Goal: Transaction & Acquisition: Download file/media

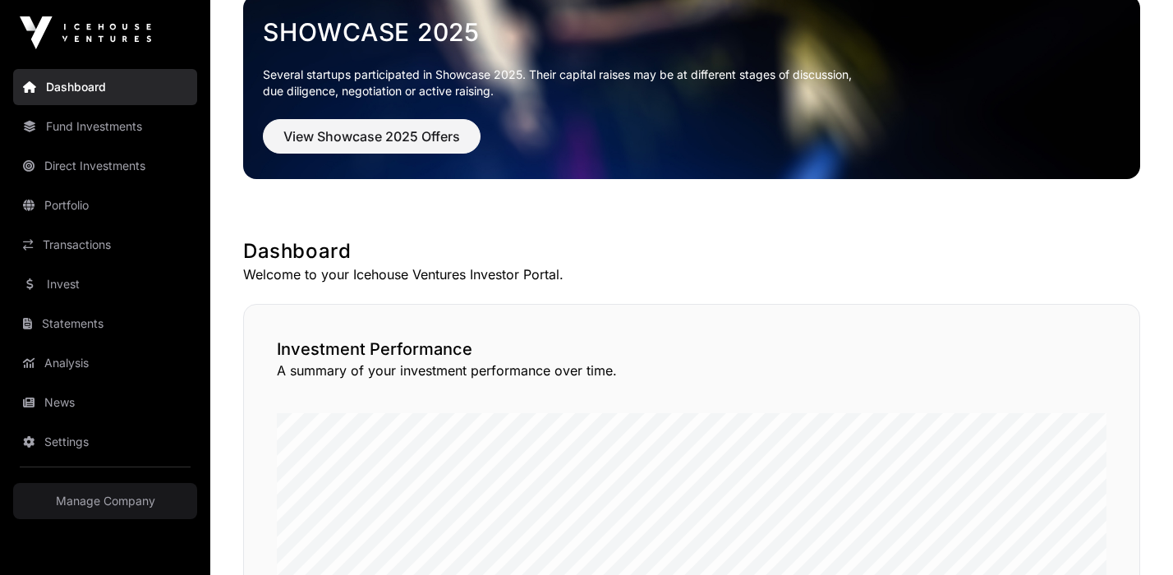
scroll to position [35, 0]
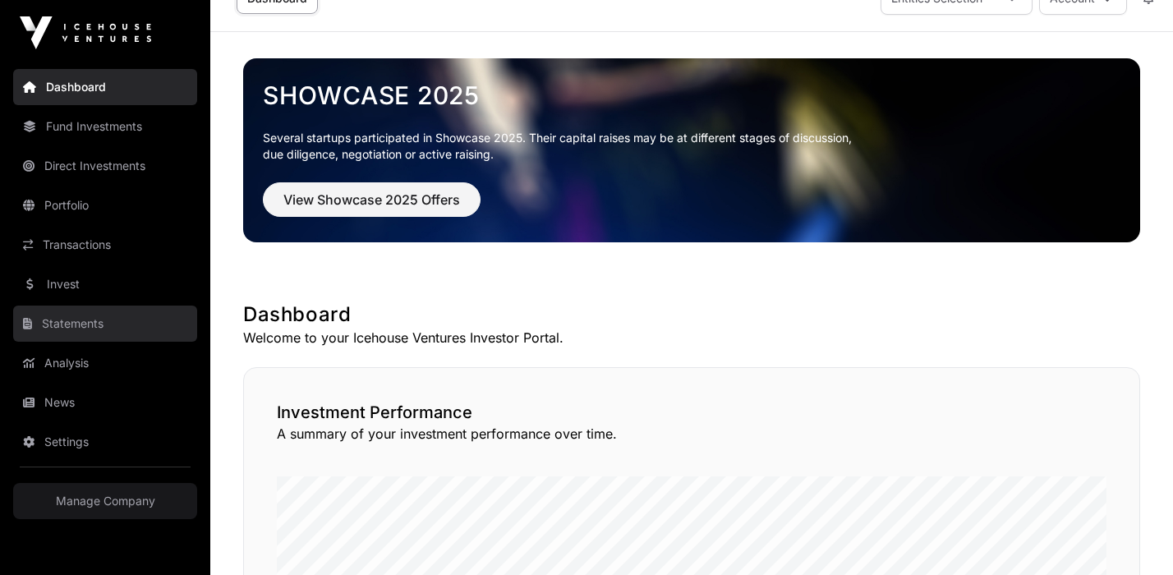
click at [98, 333] on link "Statements" at bounding box center [105, 324] width 184 height 36
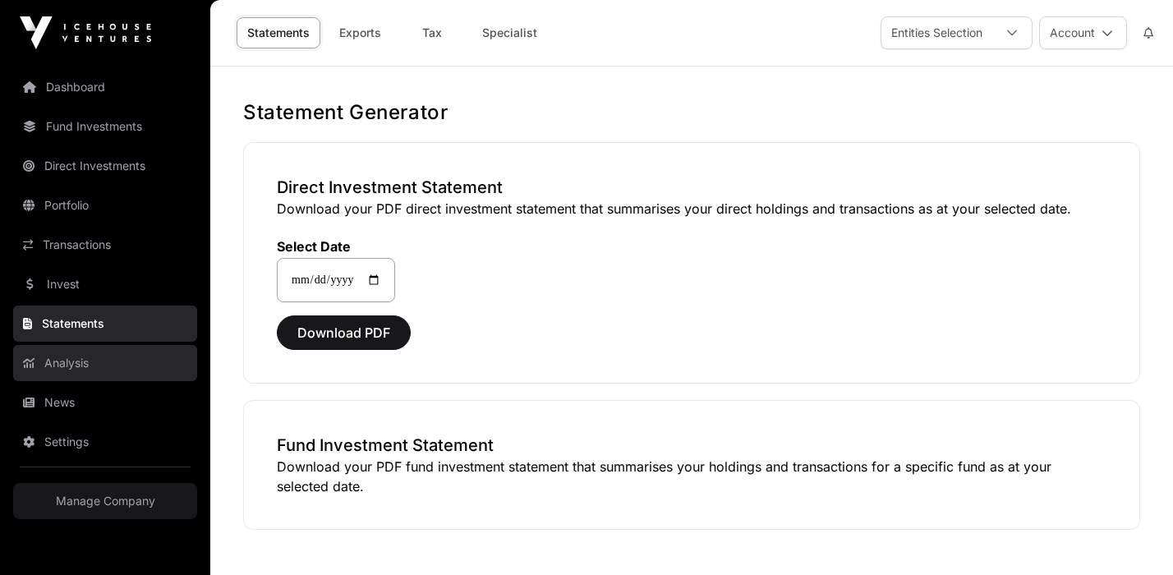
click at [89, 367] on link "Analysis" at bounding box center [105, 363] width 184 height 36
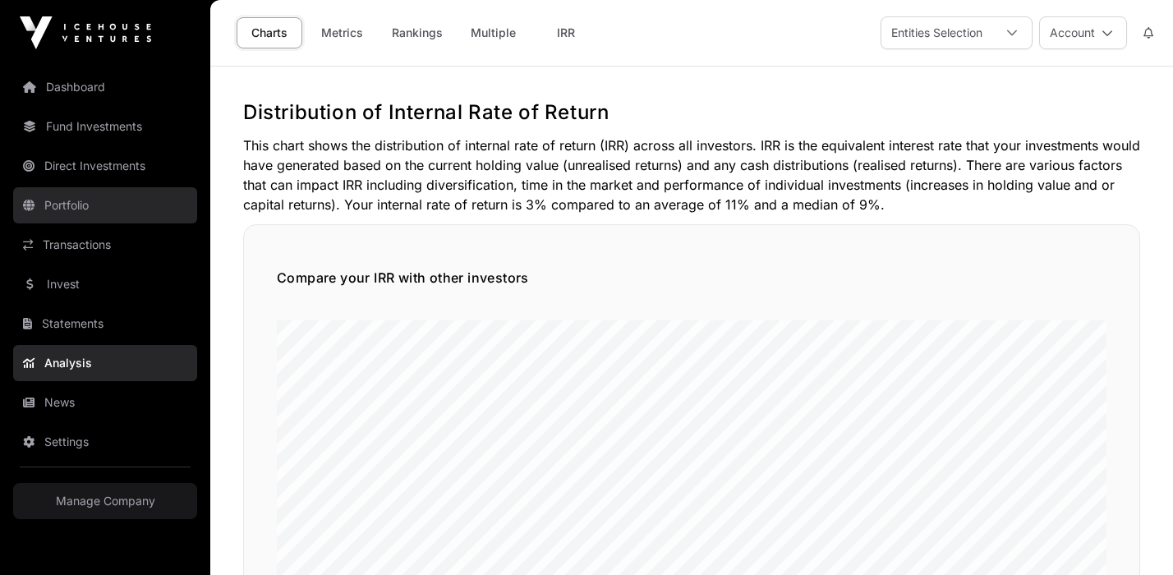
click at [118, 203] on link "Portfolio" at bounding box center [105, 205] width 184 height 36
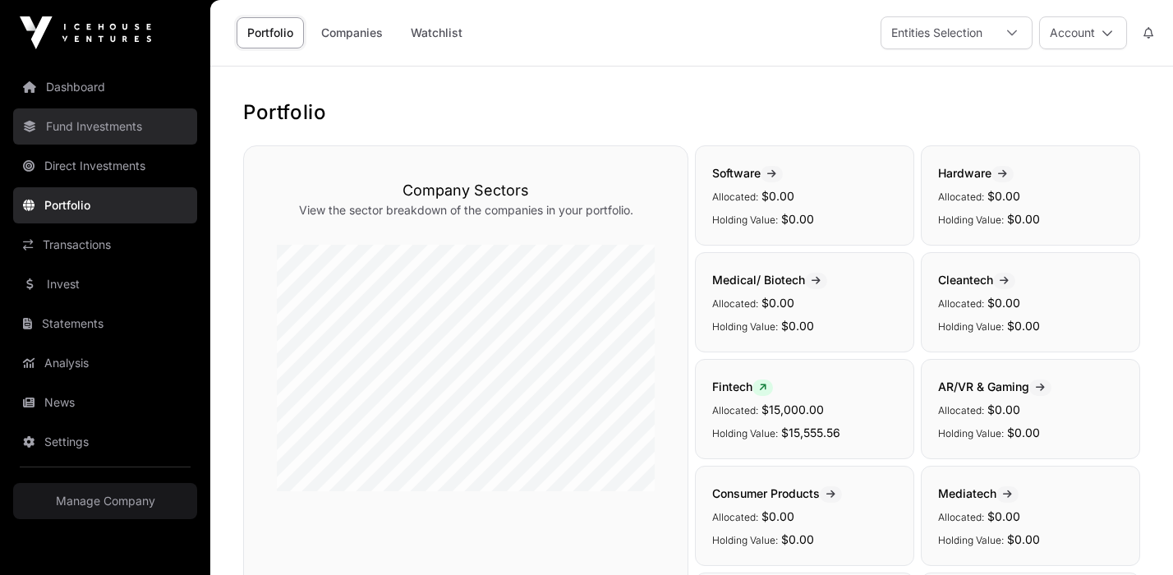
click at [123, 133] on link "Fund Investments" at bounding box center [105, 126] width 184 height 36
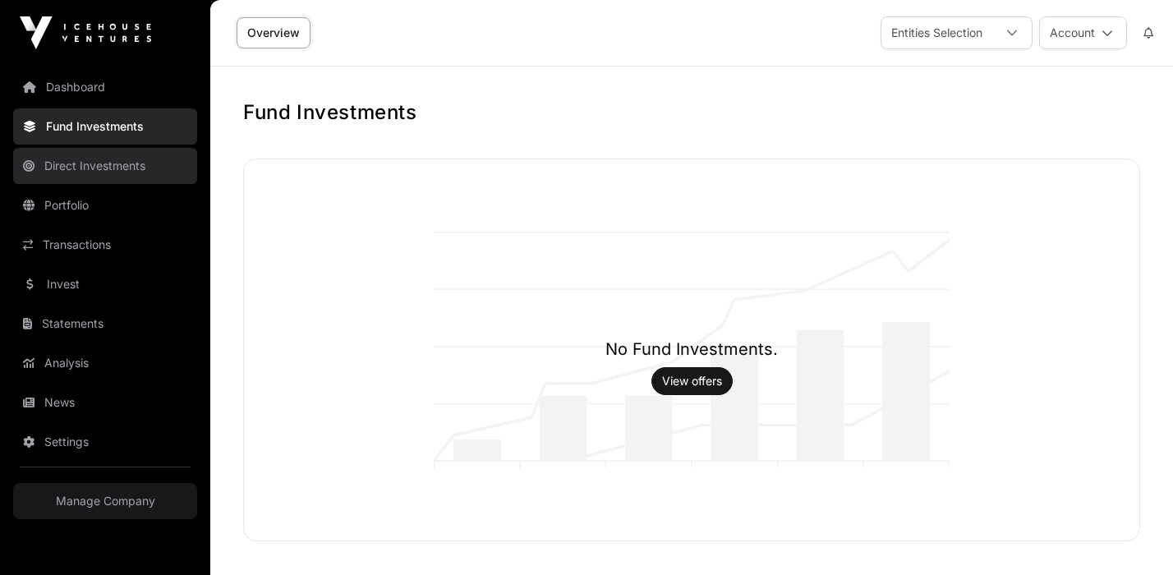
click at [117, 161] on link "Direct Investments" at bounding box center [105, 166] width 184 height 36
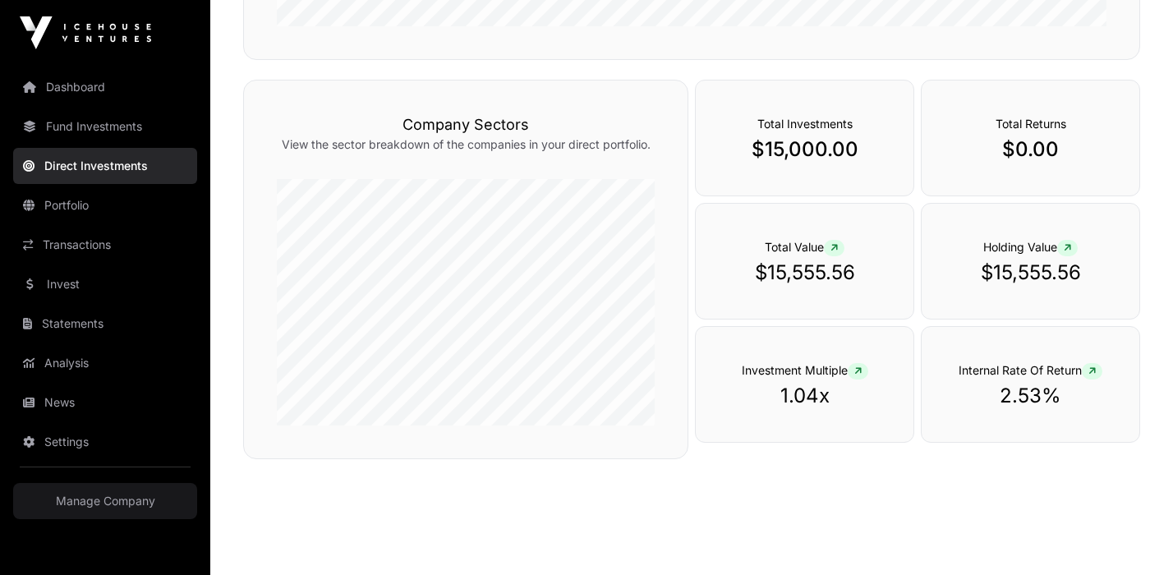
scroll to position [515, 0]
drag, startPoint x: 857, startPoint y: 153, endPoint x: 733, endPoint y: 145, distance: 124.3
click at [733, 145] on p "$15,000.00" at bounding box center [805, 150] width 152 height 26
copy p "$15,000.00"
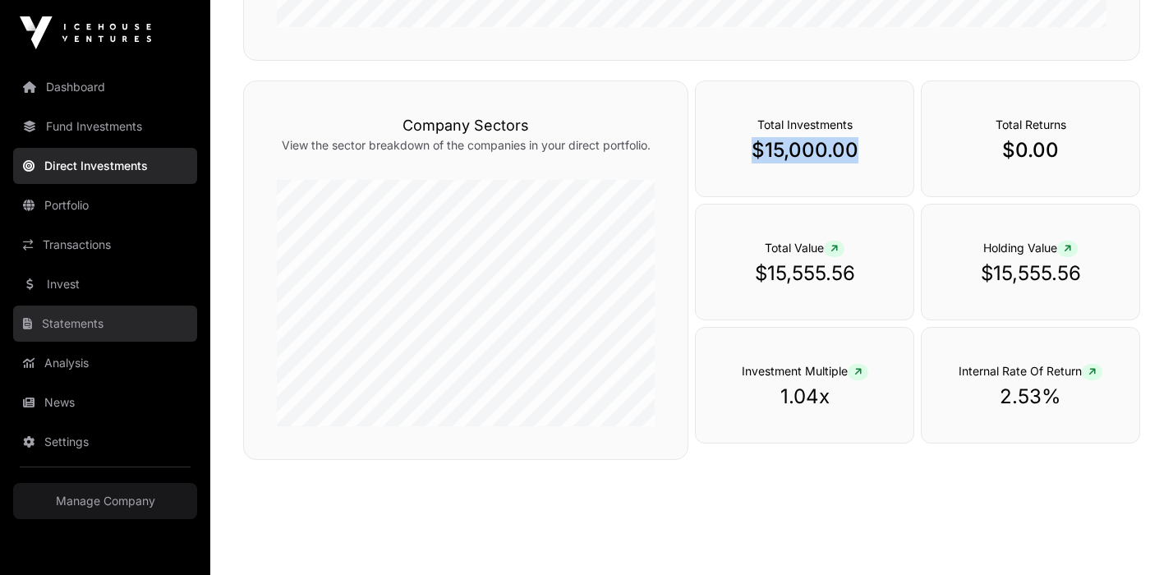
click at [85, 333] on link "Statements" at bounding box center [105, 324] width 184 height 36
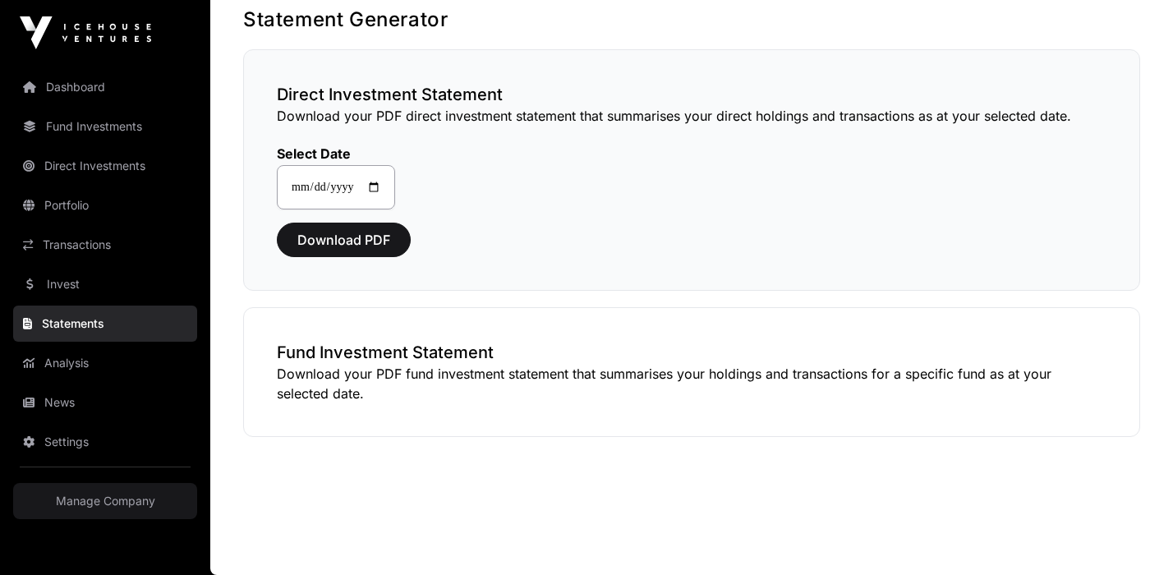
scroll to position [93, 0]
click at [362, 241] on span "Download PDF" at bounding box center [343, 240] width 93 height 20
